Goal: Task Accomplishment & Management: Use online tool/utility

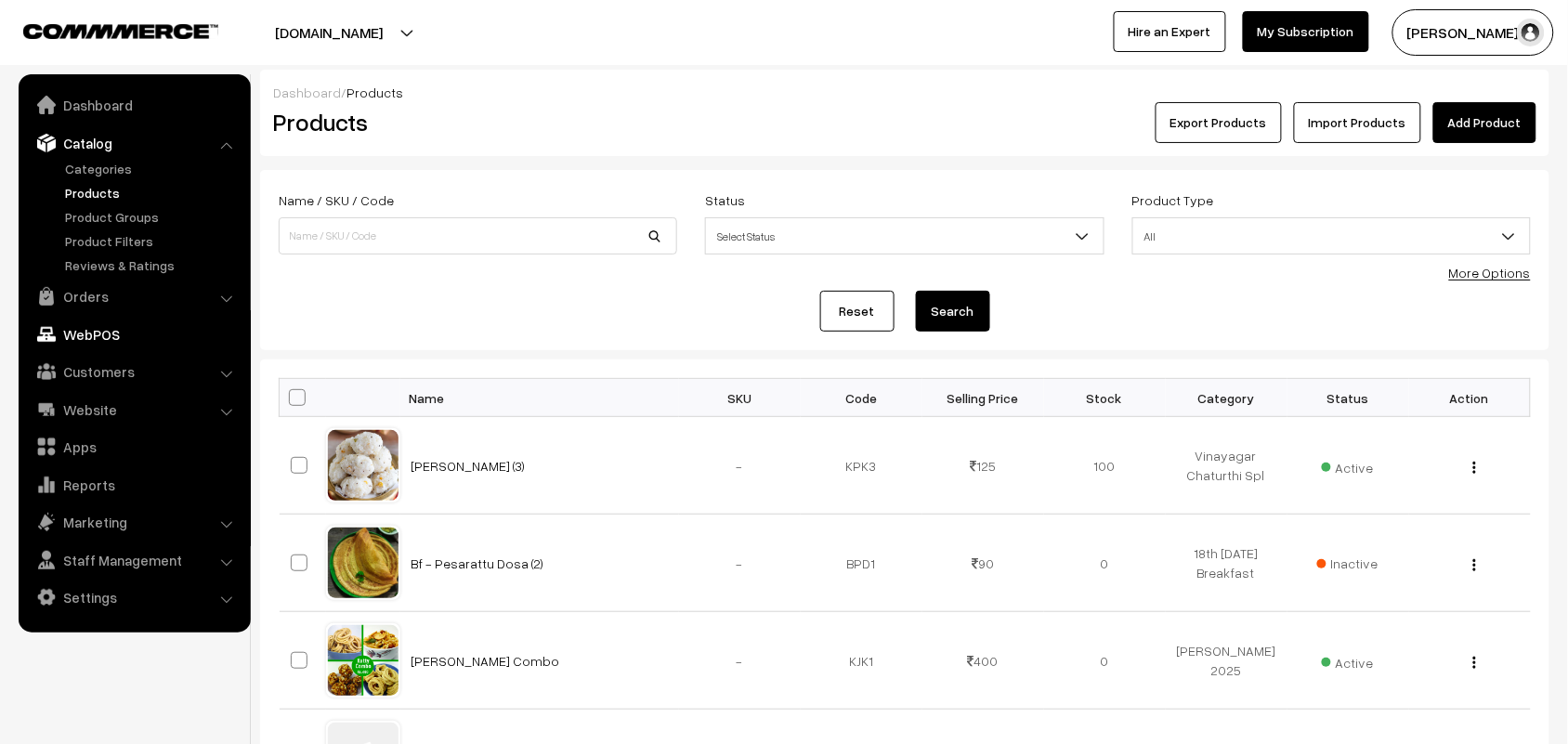
click at [118, 322] on link "WebPOS" at bounding box center [134, 334] width 222 height 33
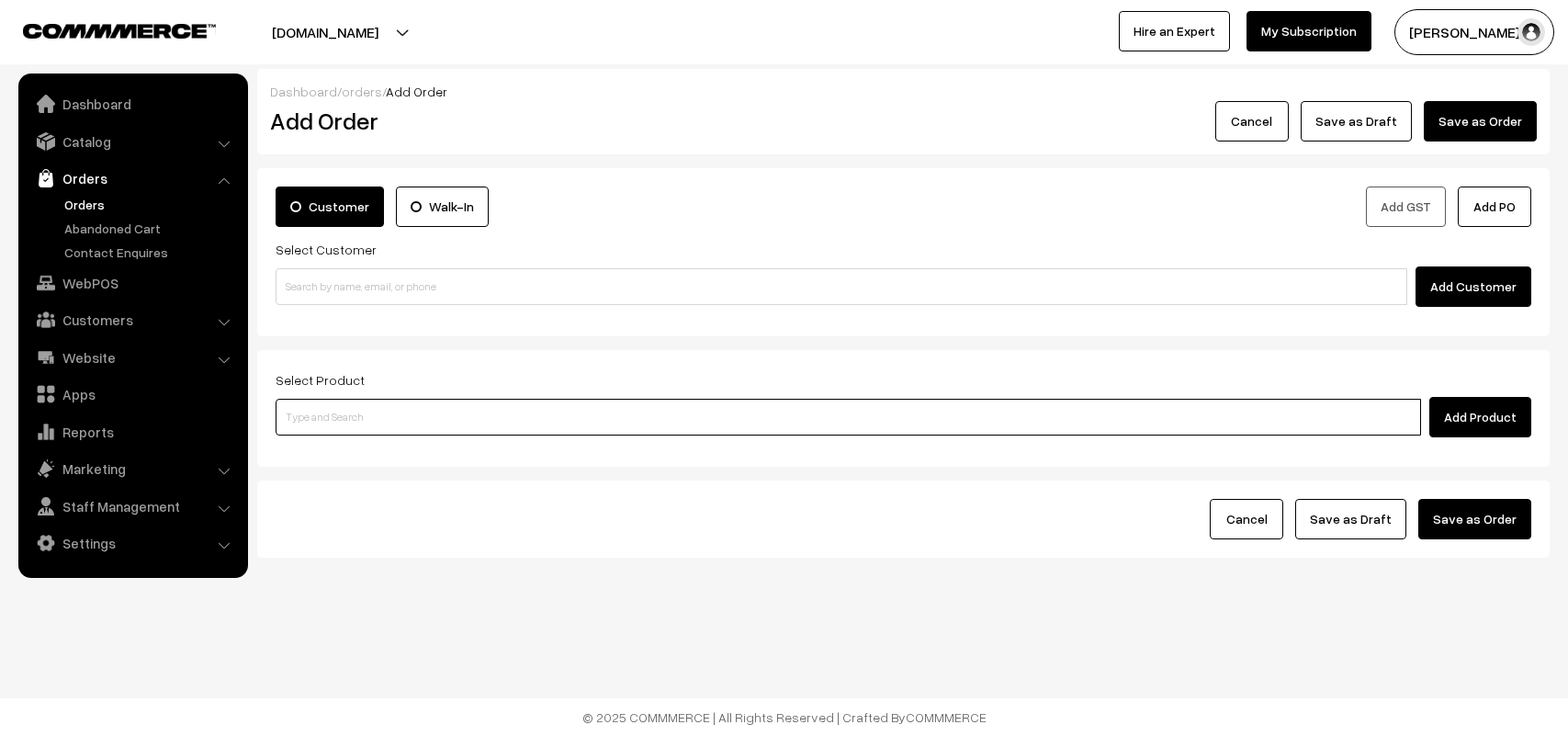
click at [457, 424] on input at bounding box center [848, 417] width 1146 height 37
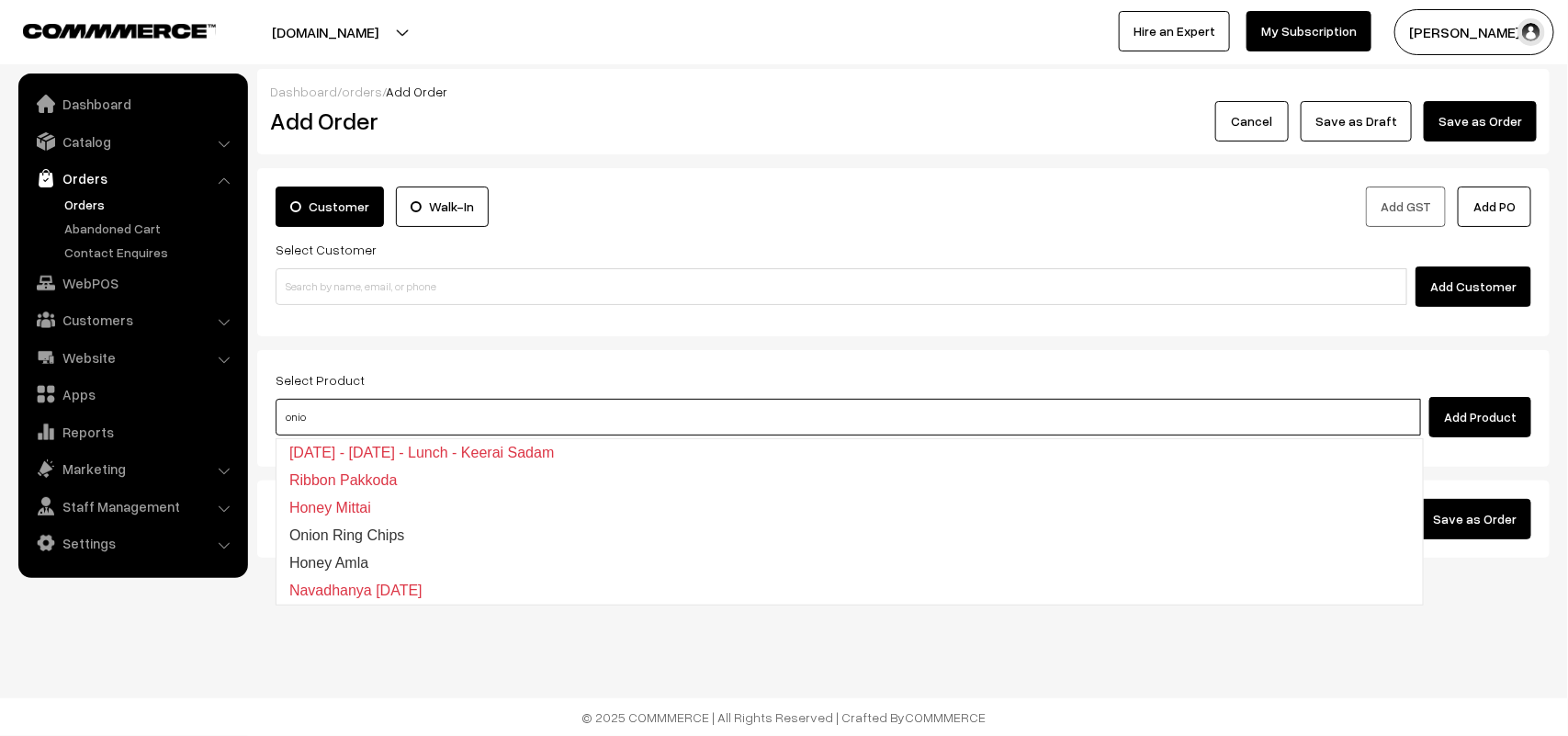
type input "onion"
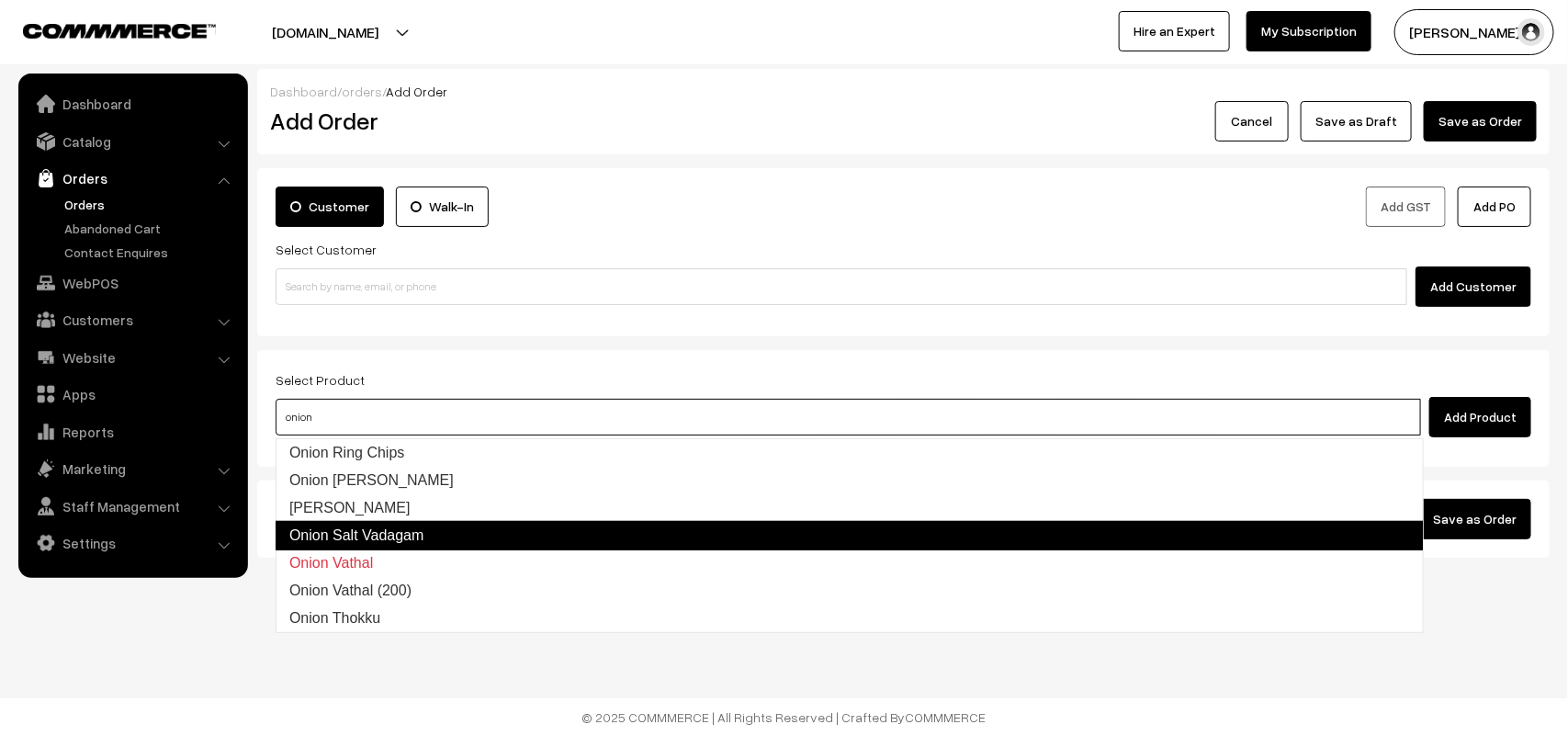
click at [426, 538] on link "Onion Salt Vadagam" at bounding box center [849, 535] width 1148 height 29
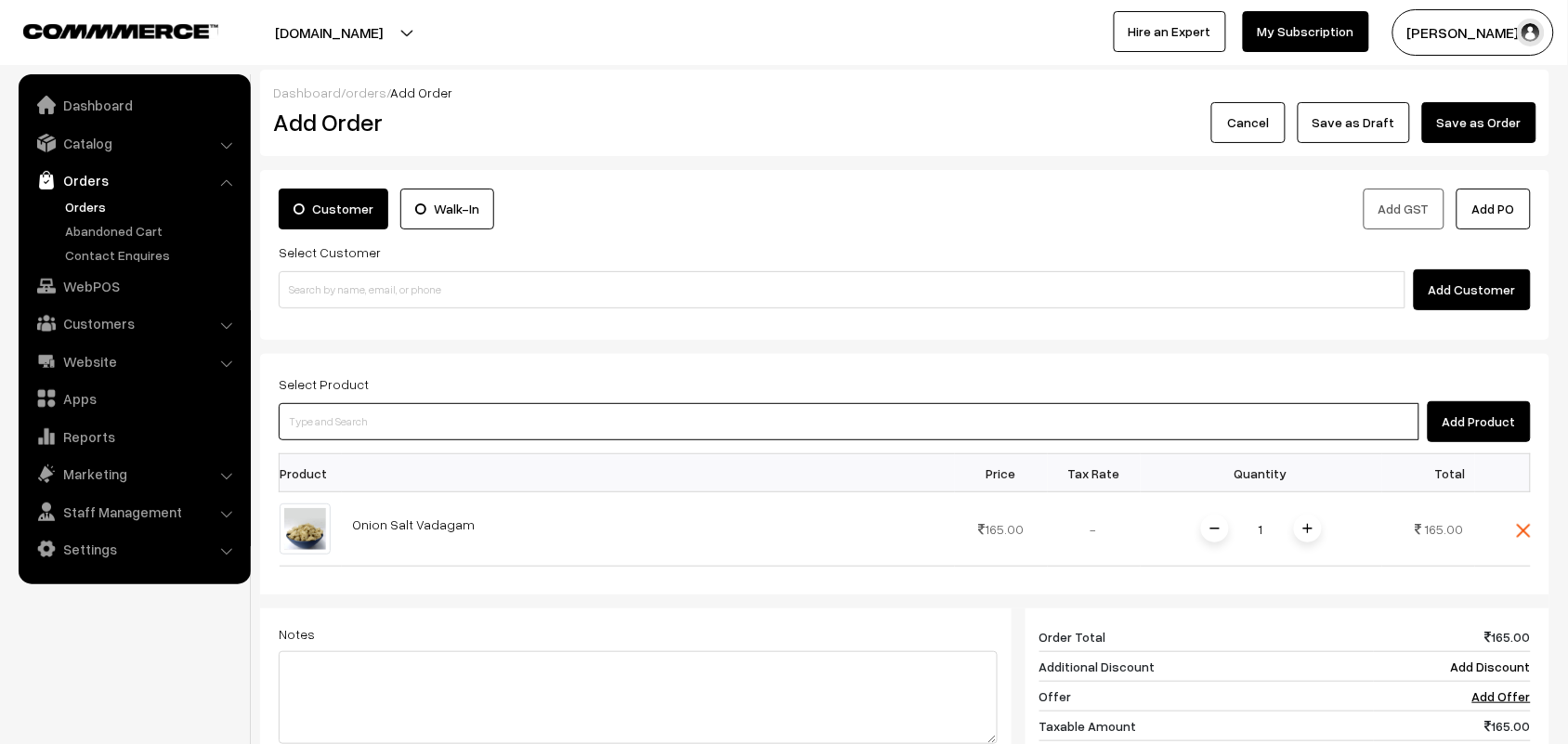
click at [414, 430] on input at bounding box center [849, 422] width 1141 height 37
type input "onion k"
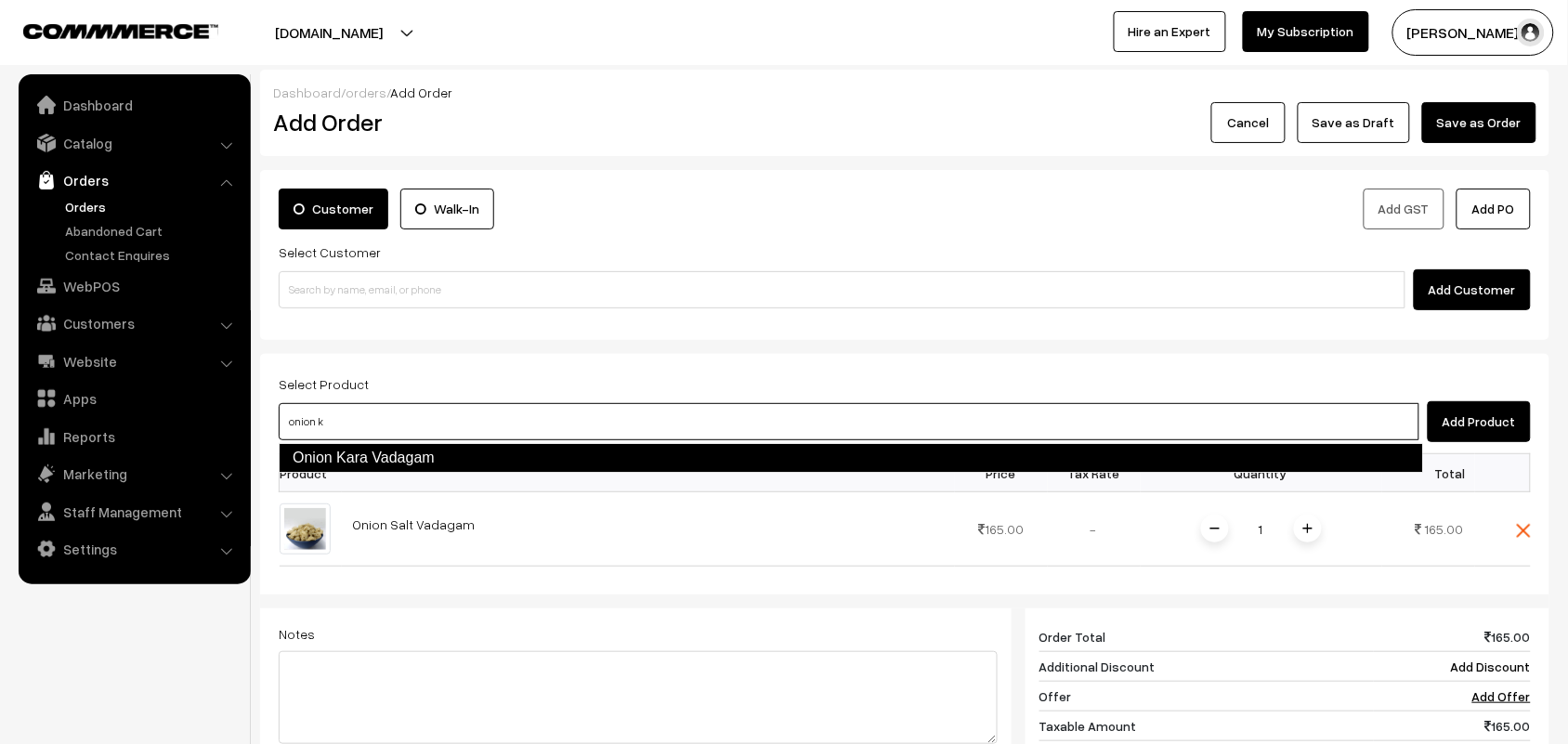
click at [540, 446] on link "Onion Kara Vadagam" at bounding box center [850, 458] width 1144 height 29
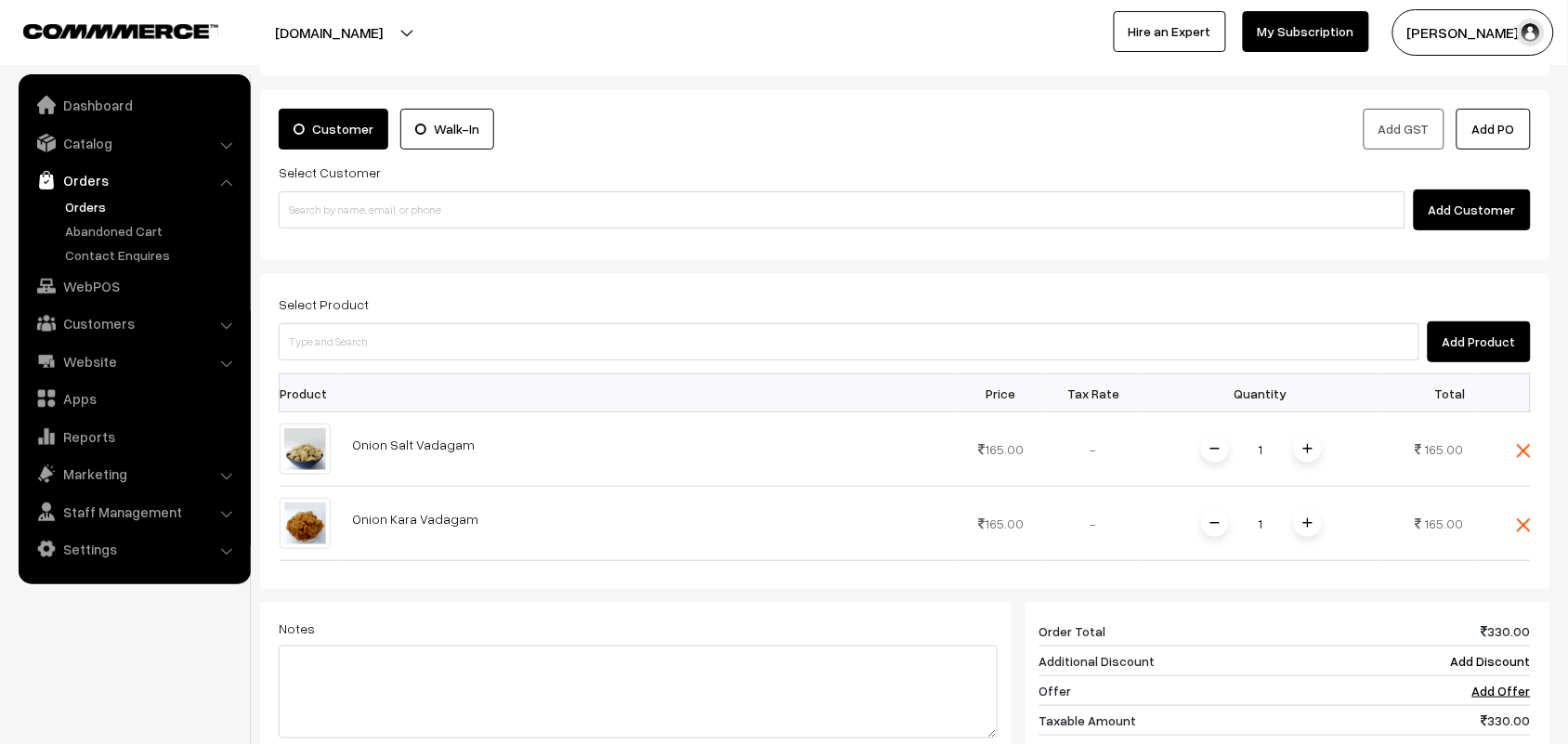
scroll to position [116, 0]
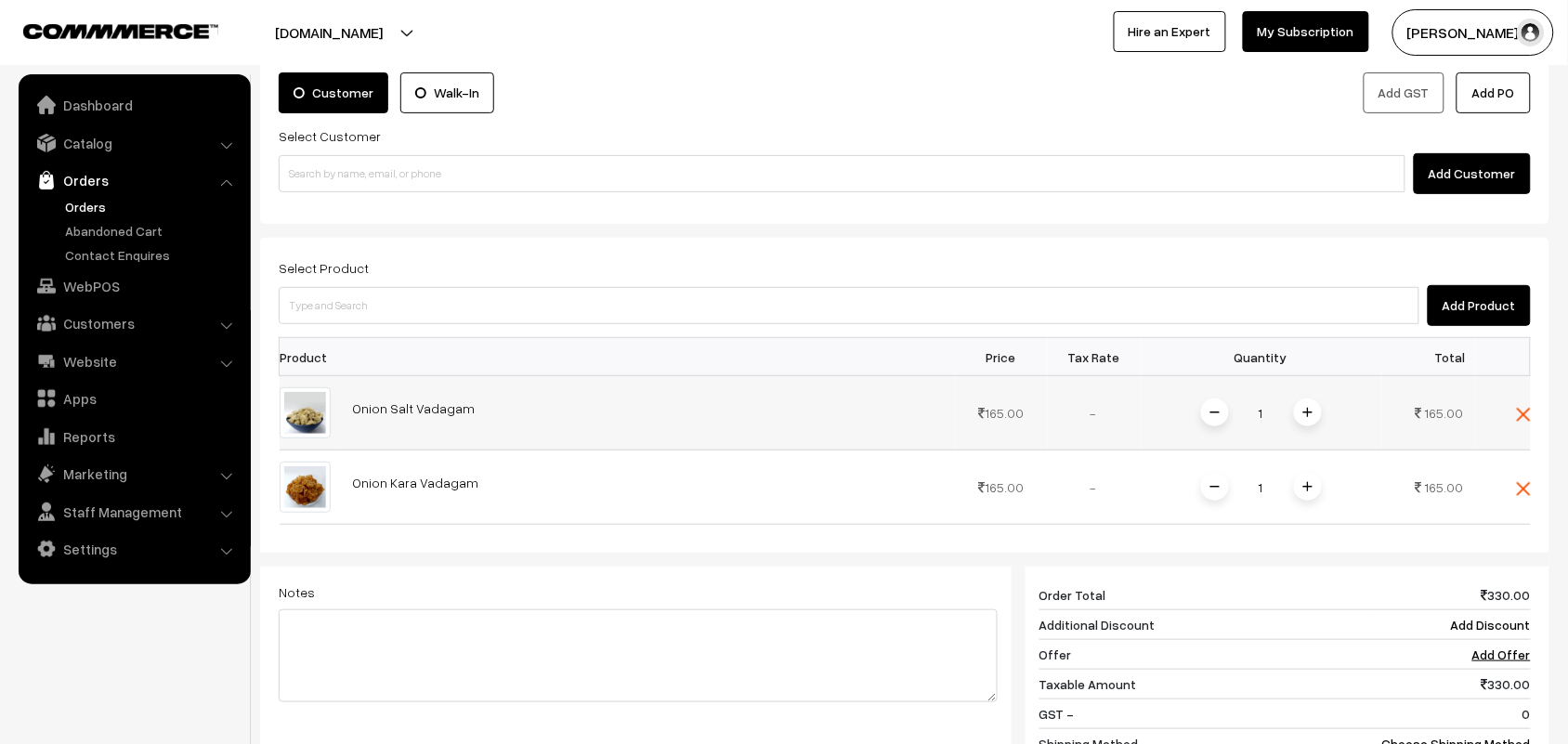
click at [1303, 417] on img at bounding box center [1307, 412] width 9 height 9
click at [1297, 487] on span at bounding box center [1308, 486] width 27 height 27
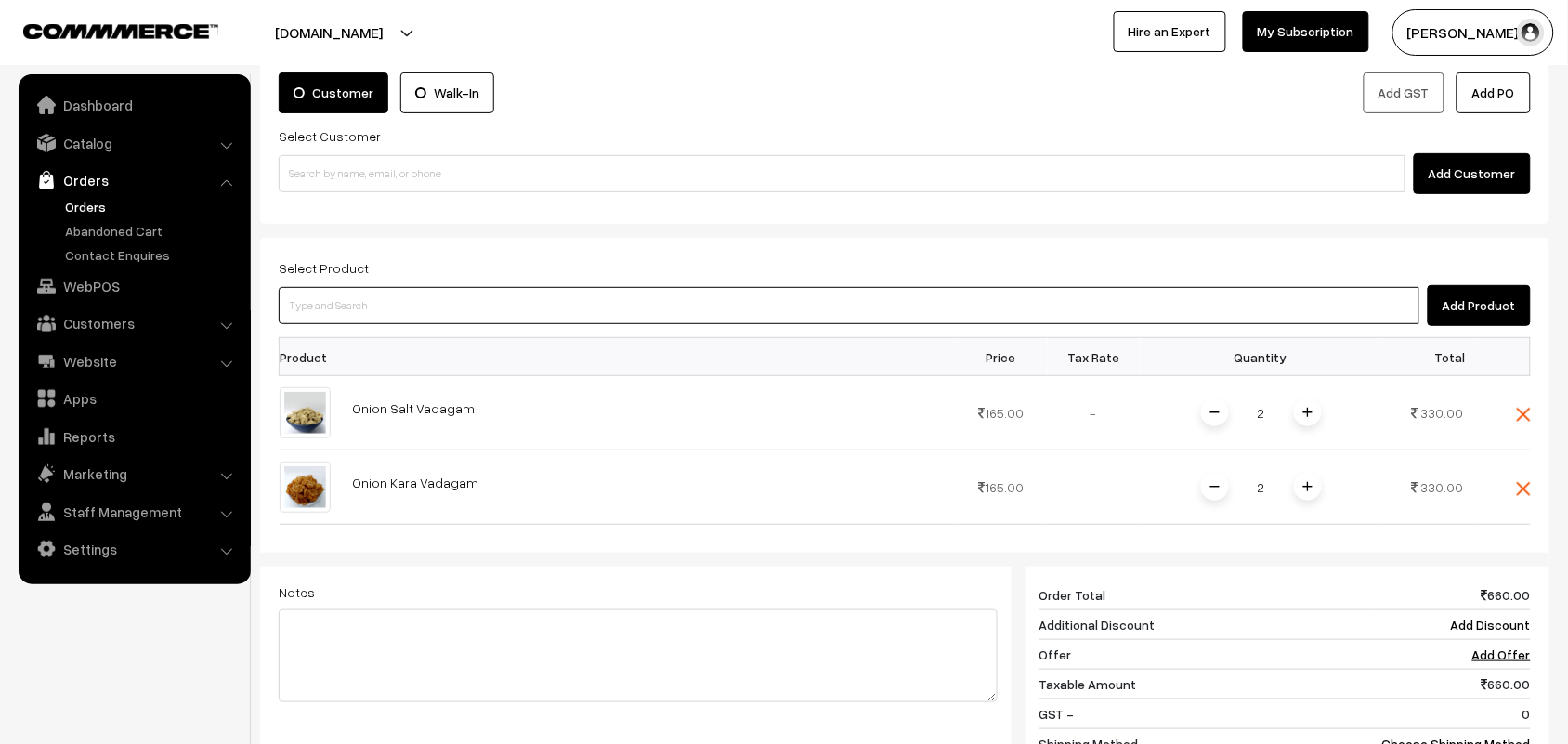
click at [451, 313] on input at bounding box center [849, 306] width 1141 height 37
type input "butt"
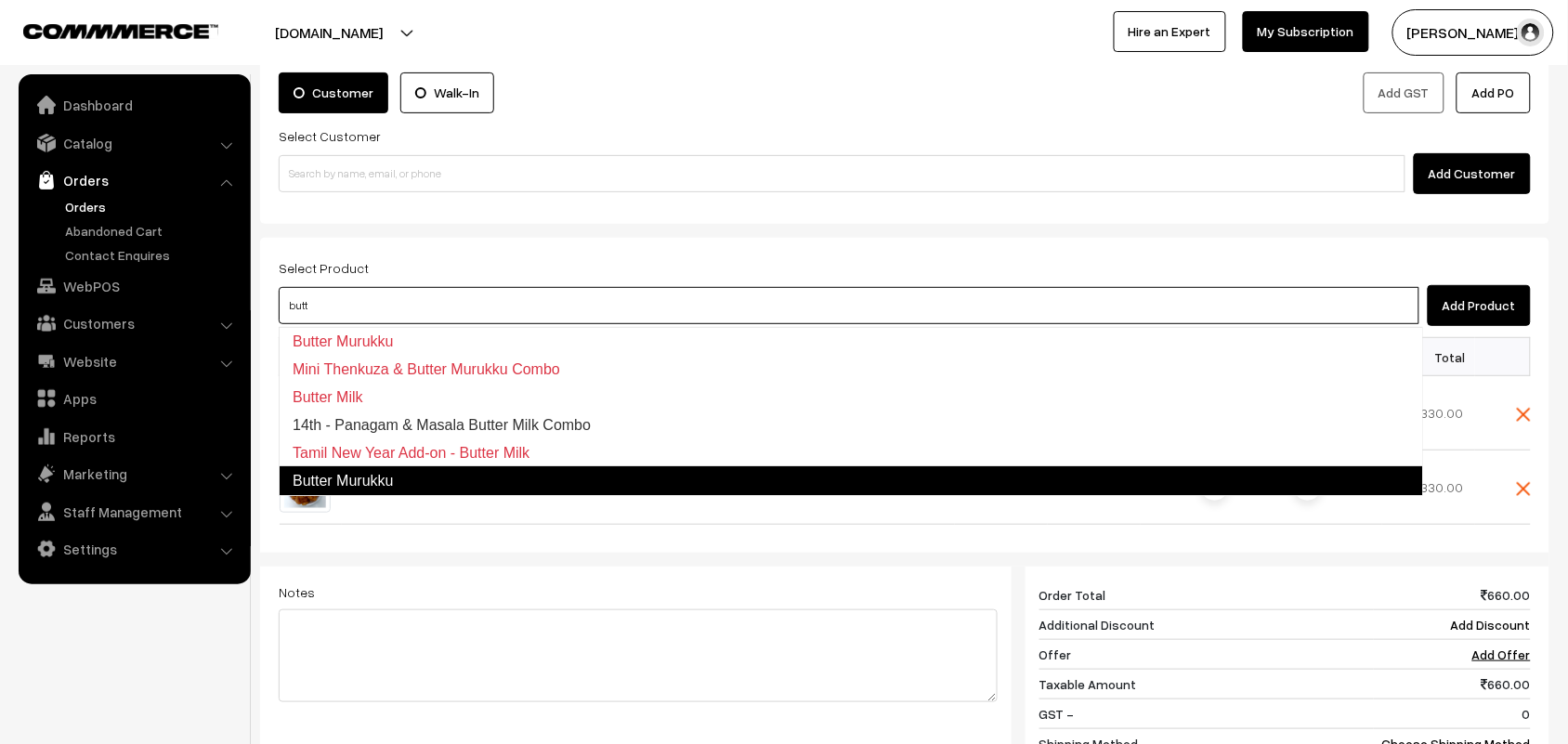
click at [342, 480] on link "Butter Murukku" at bounding box center [850, 481] width 1144 height 29
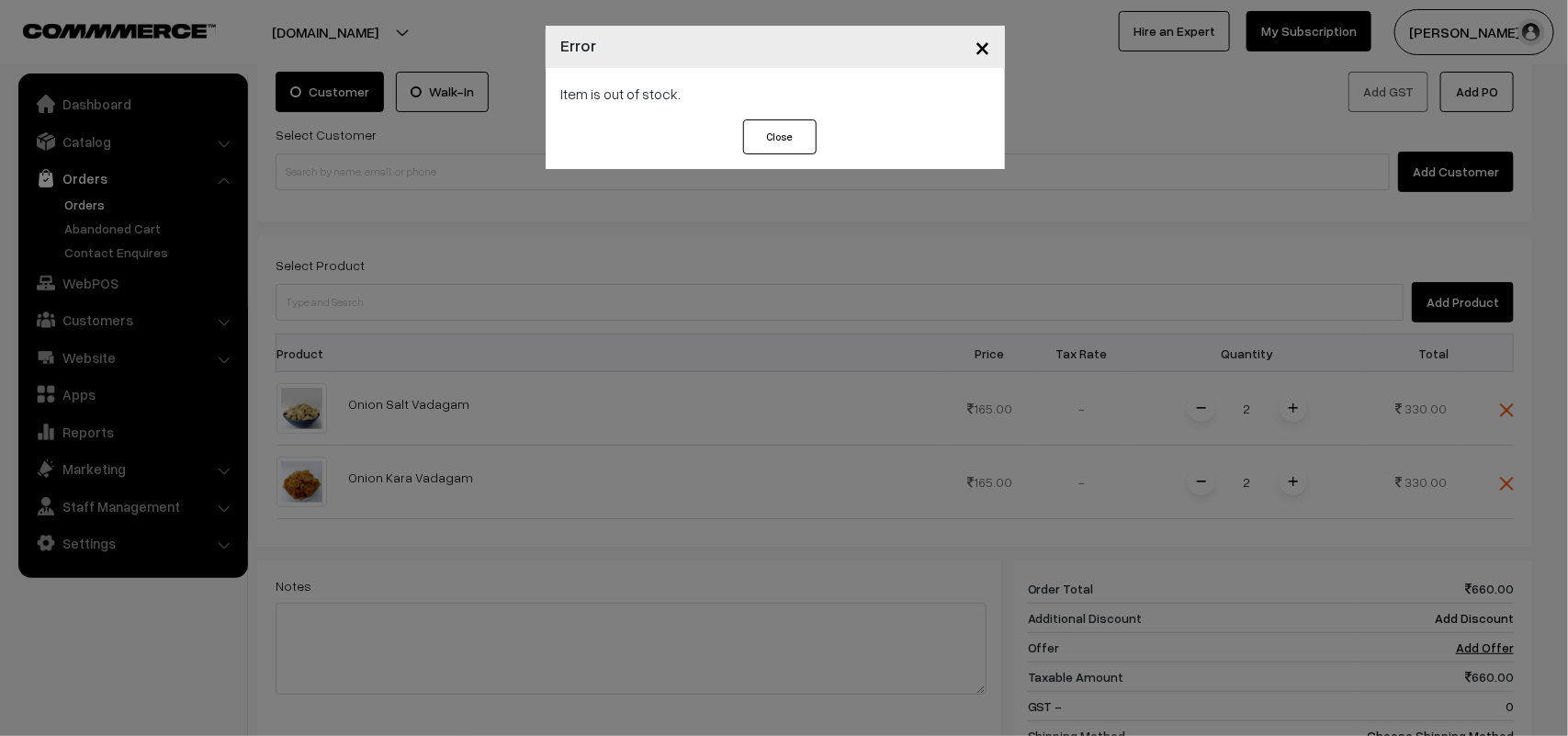
click at [797, 131] on button "Close" at bounding box center [781, 137] width 74 height 35
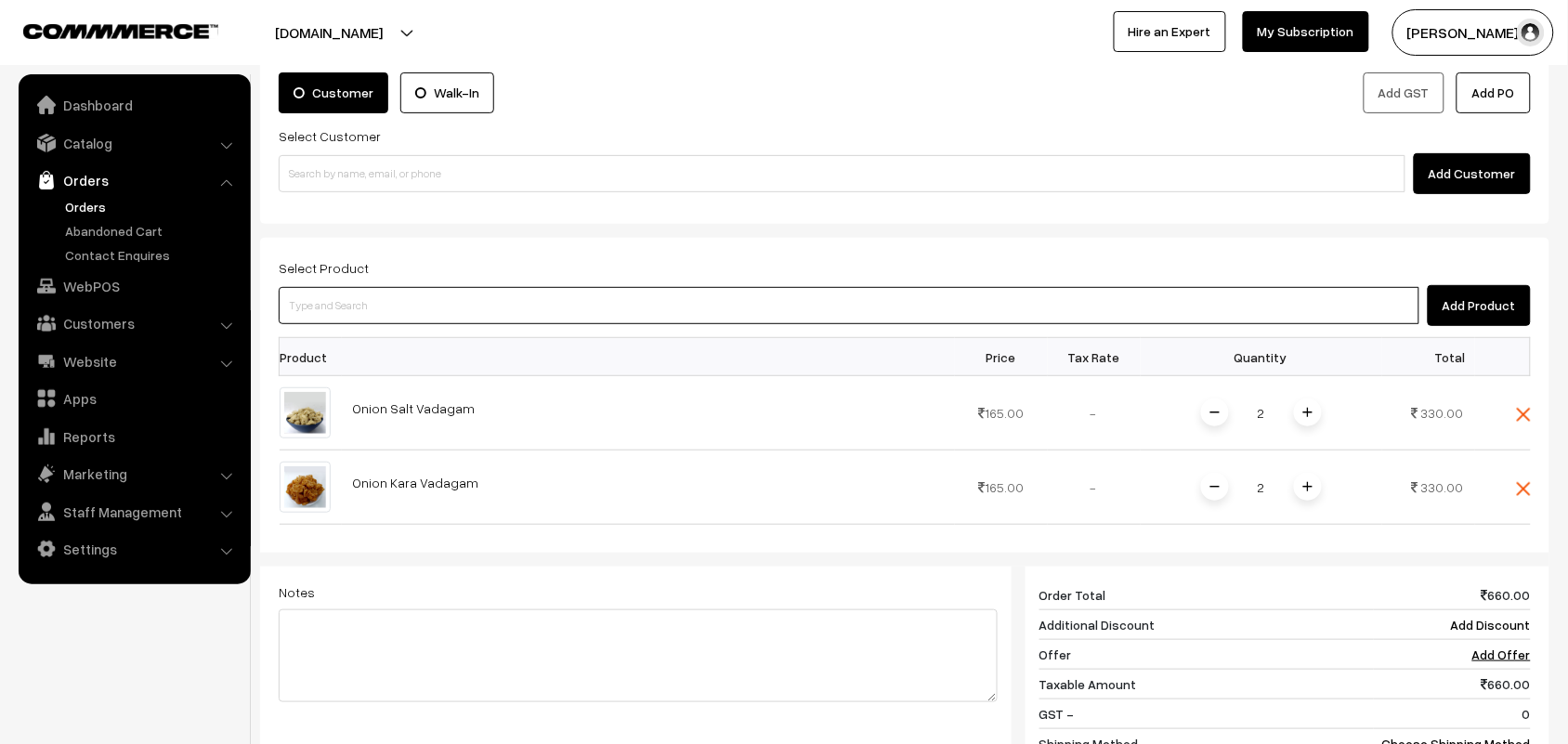
click at [485, 317] on input at bounding box center [849, 306] width 1141 height 37
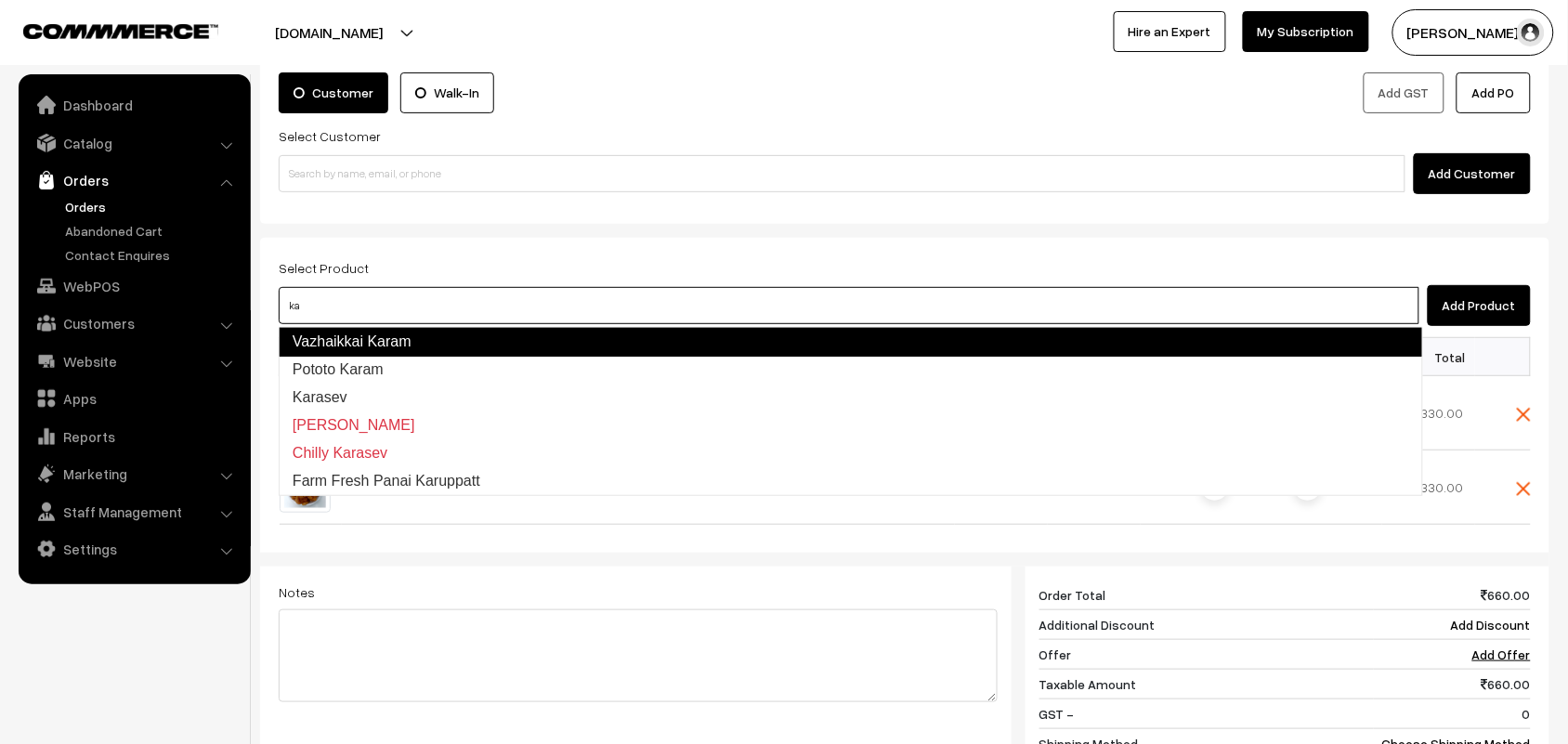
type input "k"
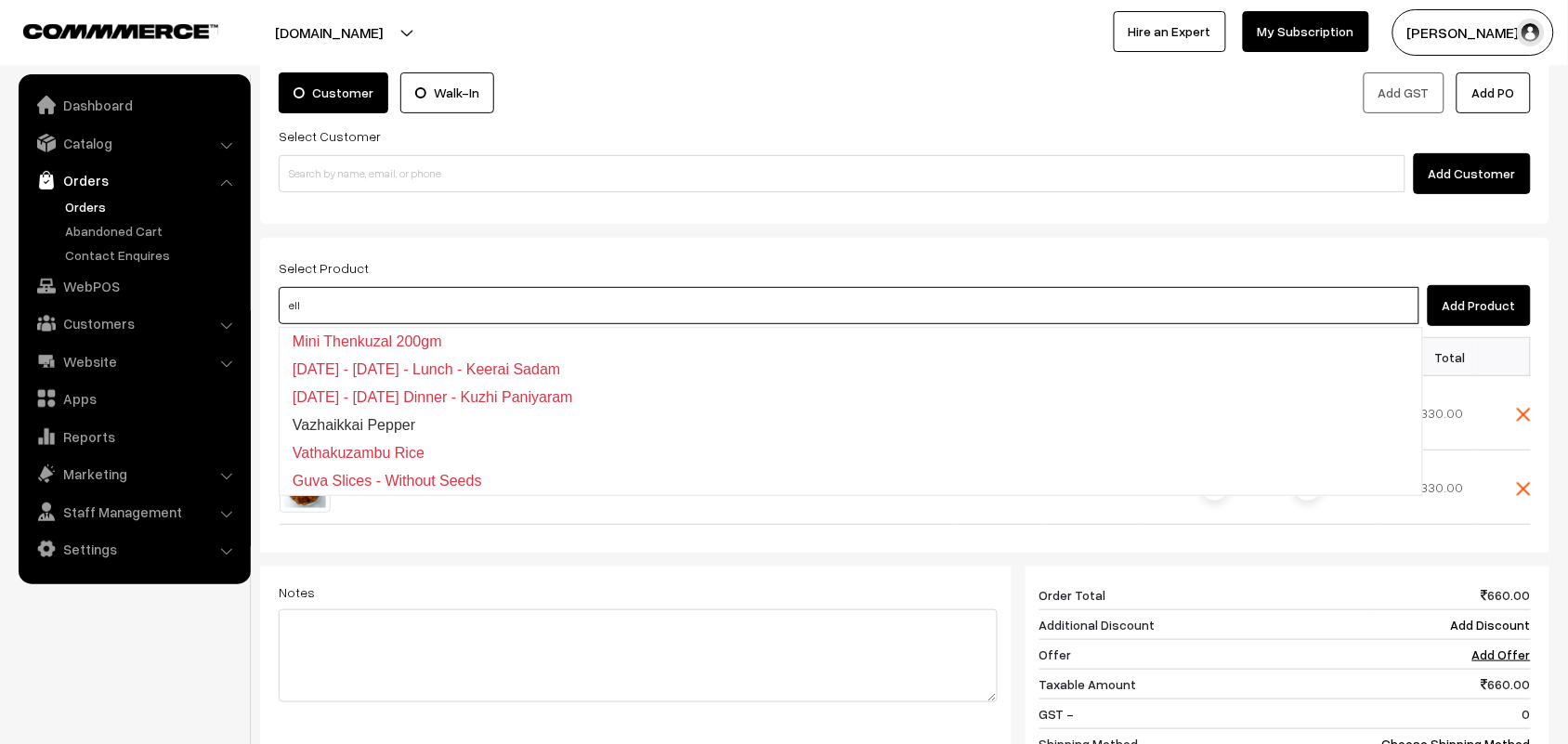
type input "ellu"
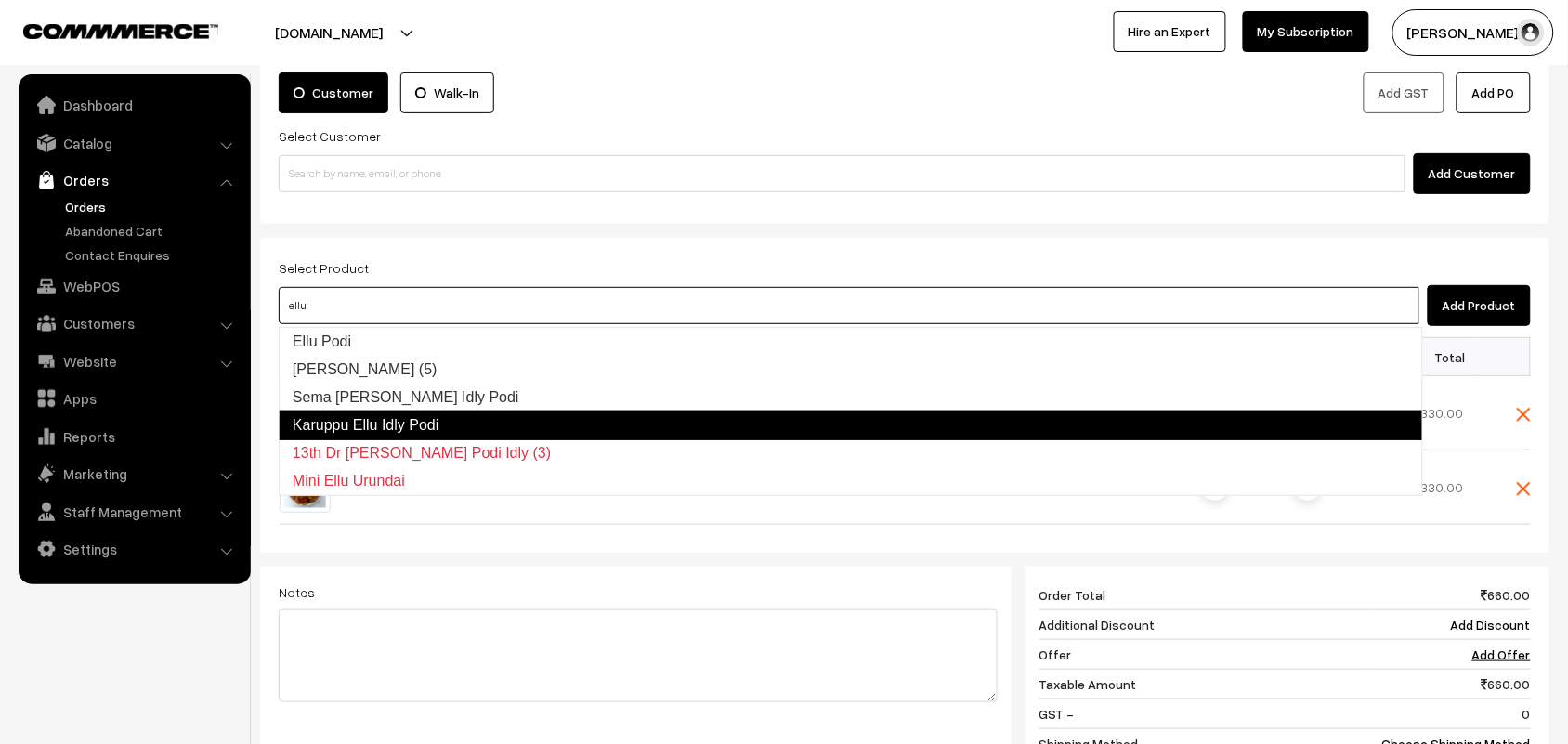
click at [407, 429] on link "Karuppu Ellu Idly Podi" at bounding box center [850, 425] width 1144 height 29
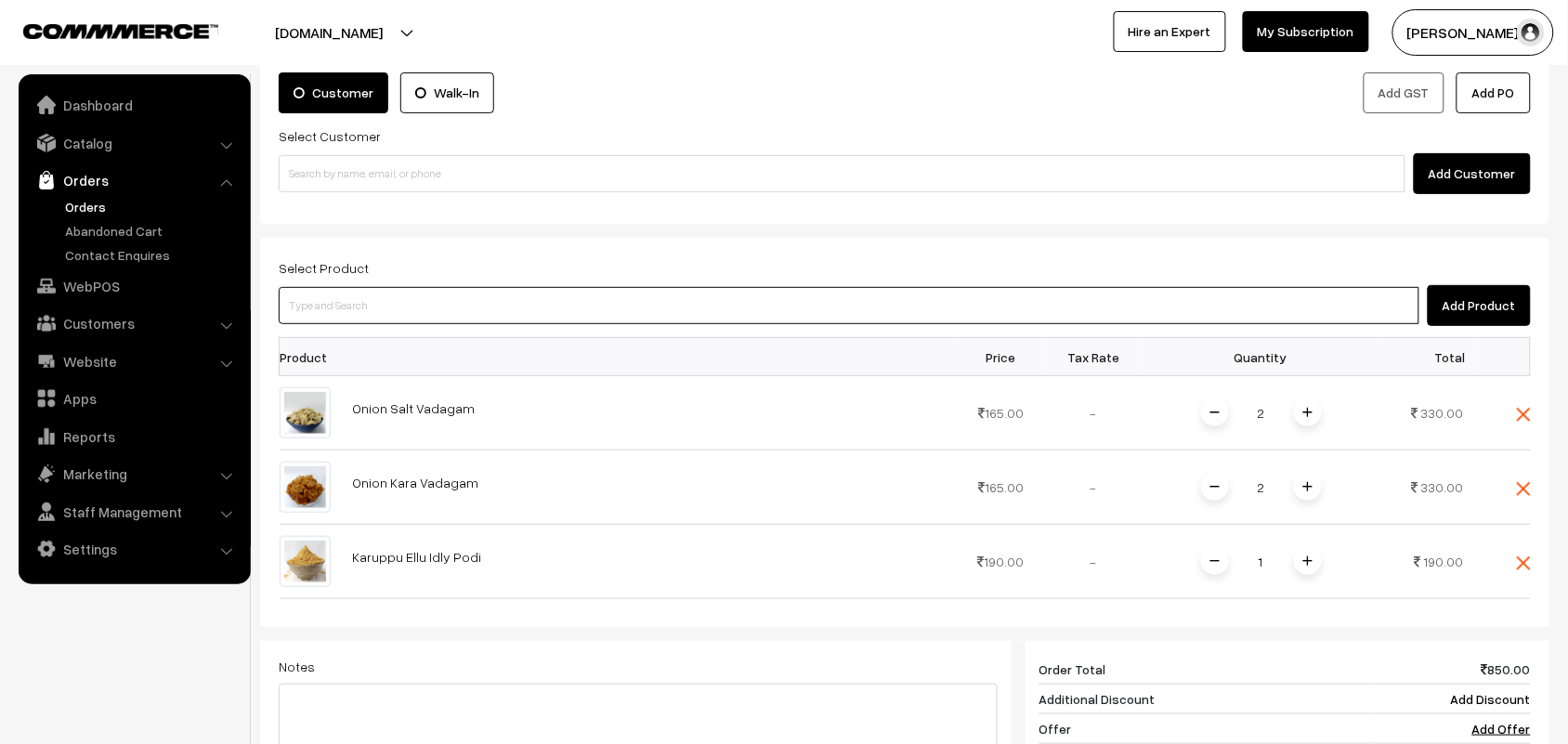
click at [423, 308] on input at bounding box center [849, 306] width 1141 height 37
type input "curr"
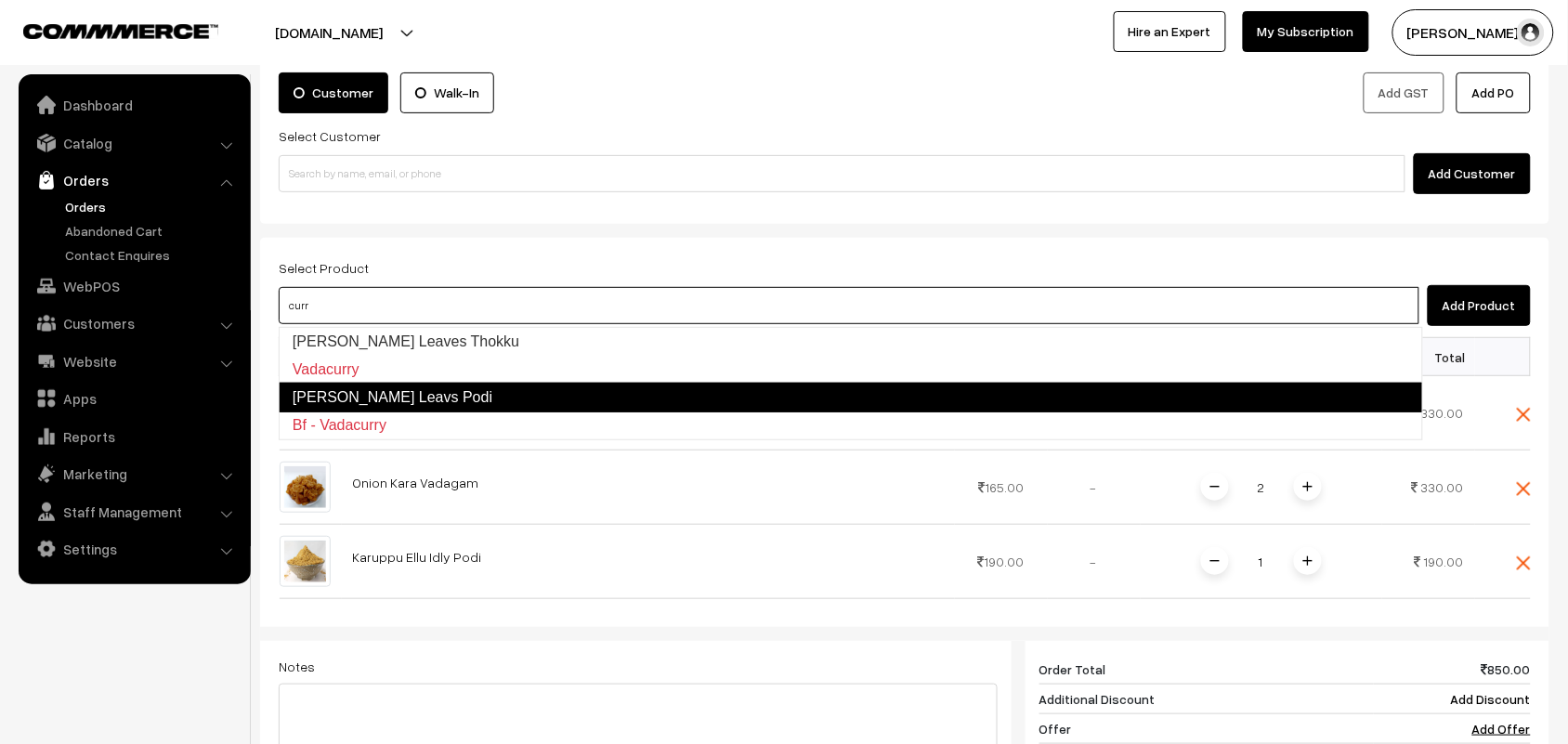
click at [415, 401] on link "Curry Leavs Podi" at bounding box center [850, 397] width 1144 height 29
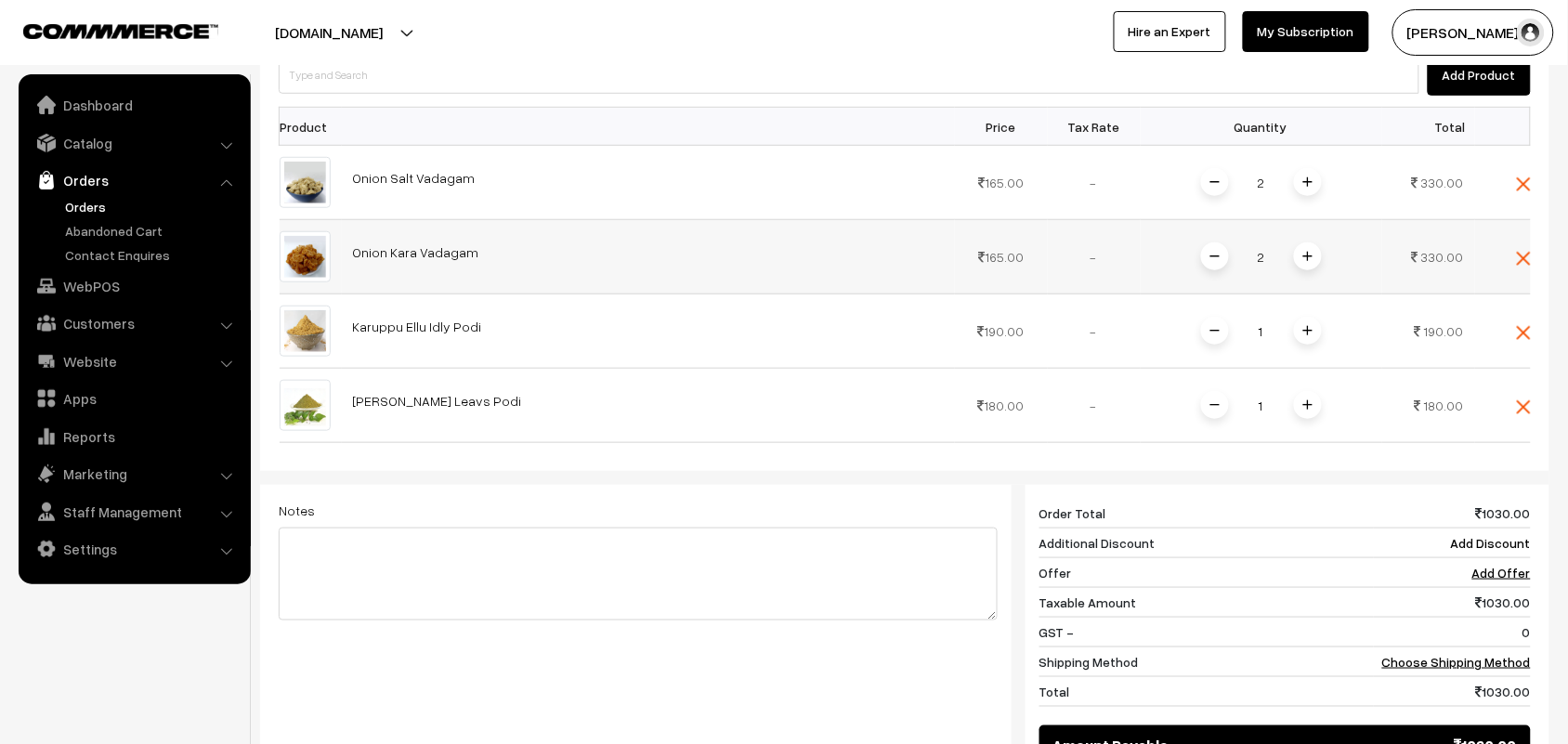
scroll to position [348, 0]
